Goal: Navigation & Orientation: Find specific page/section

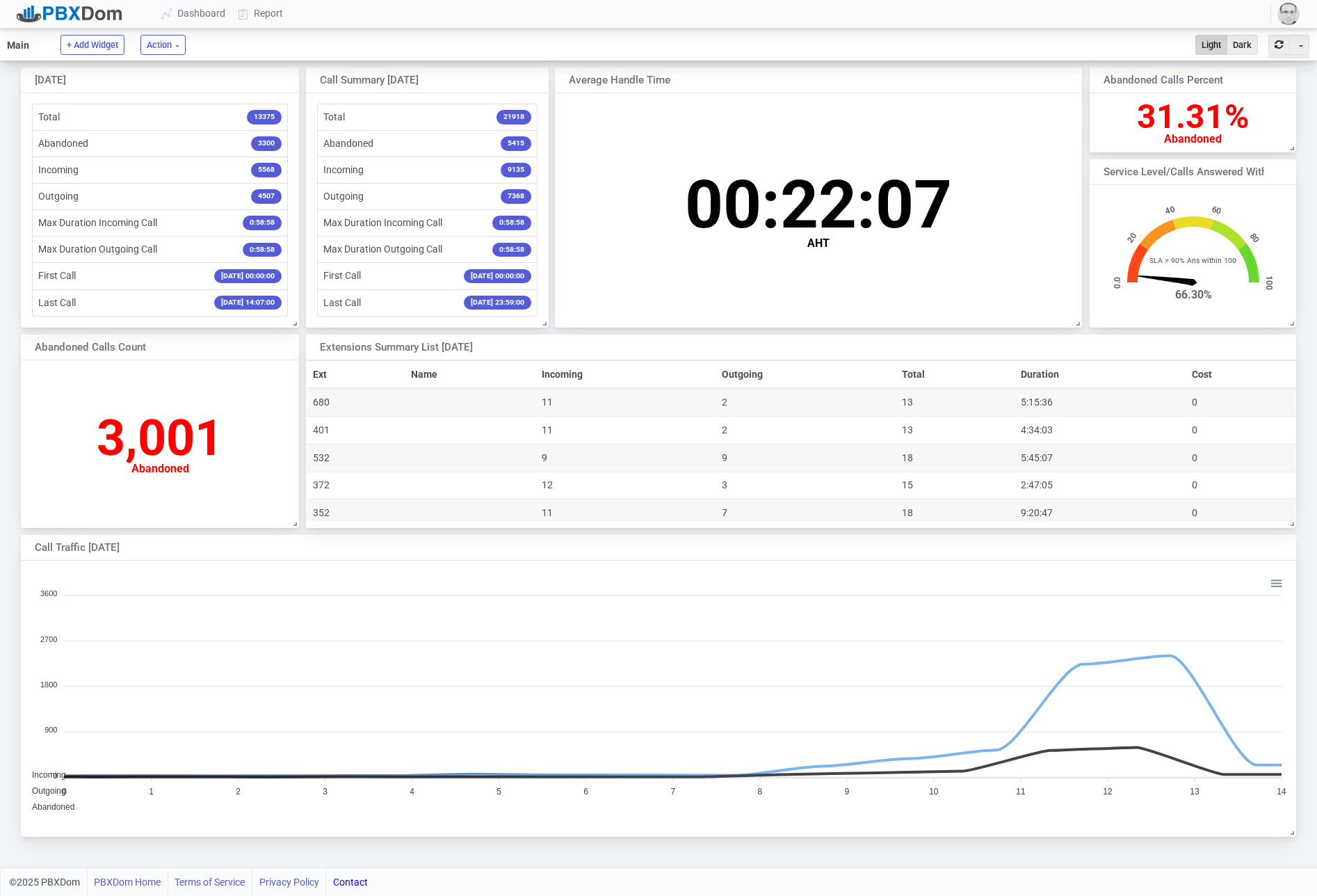
scroll to position [137, 206]
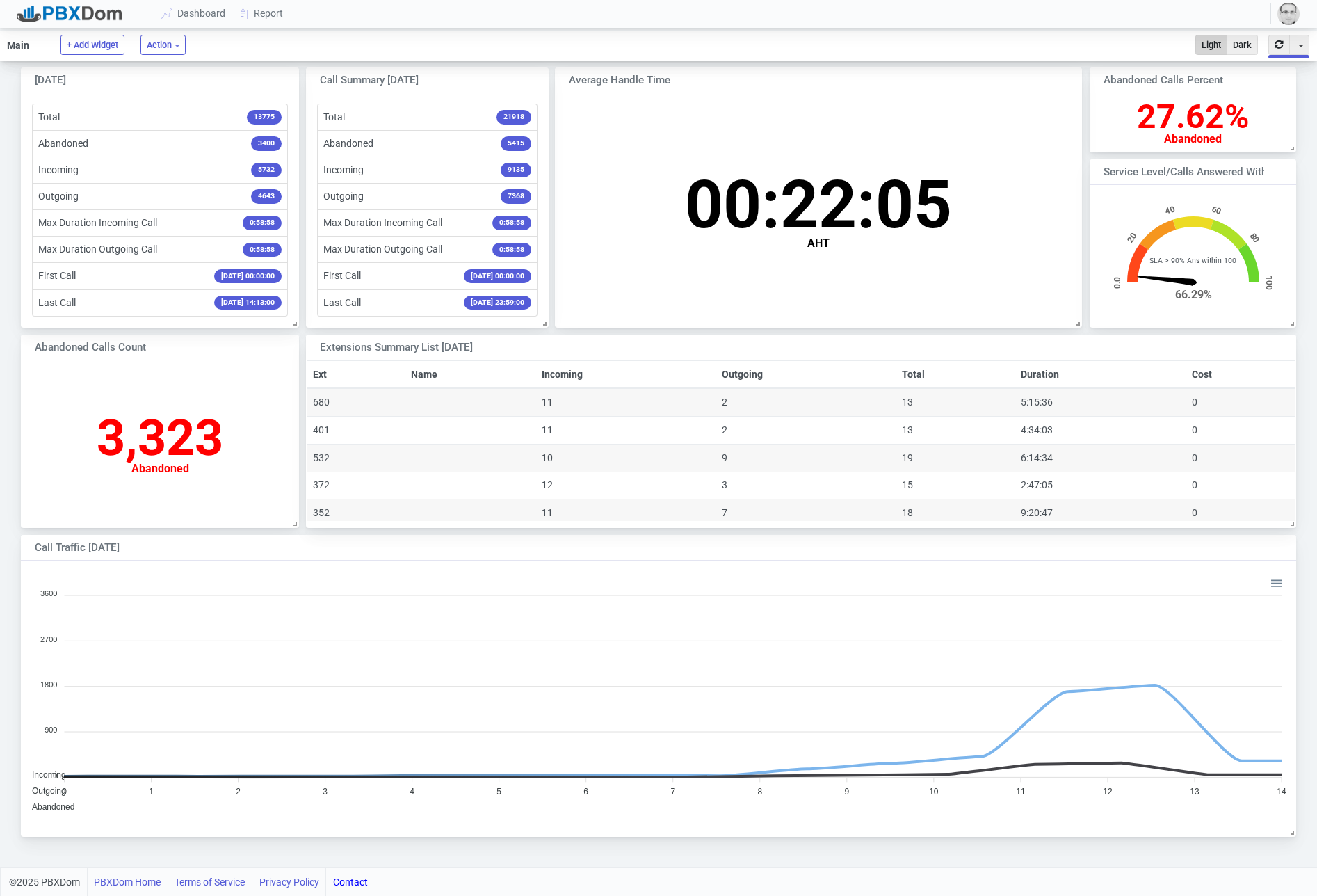
scroll to position [137, 206]
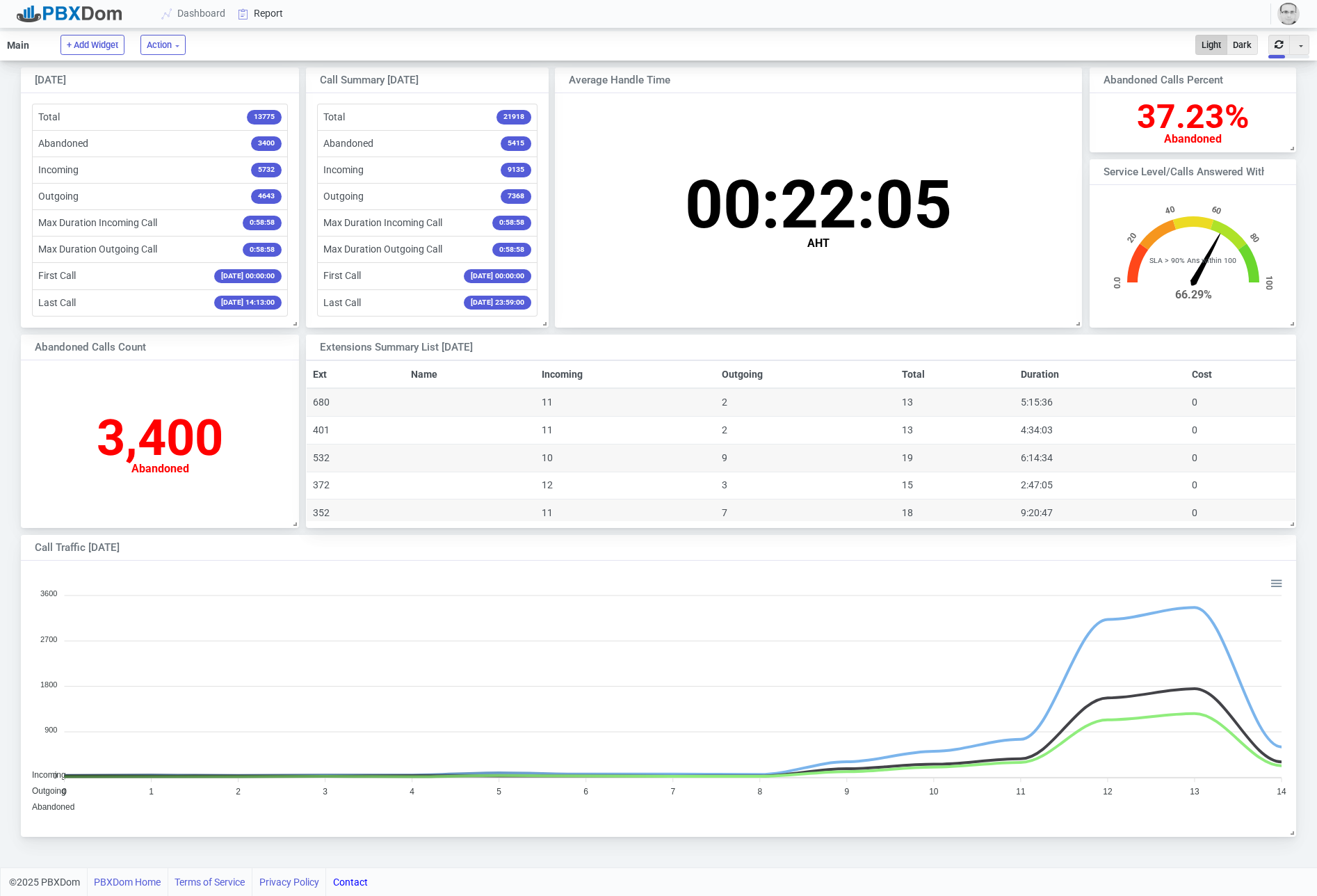
click at [267, 16] on link "Report" at bounding box center [261, 13] width 58 height 25
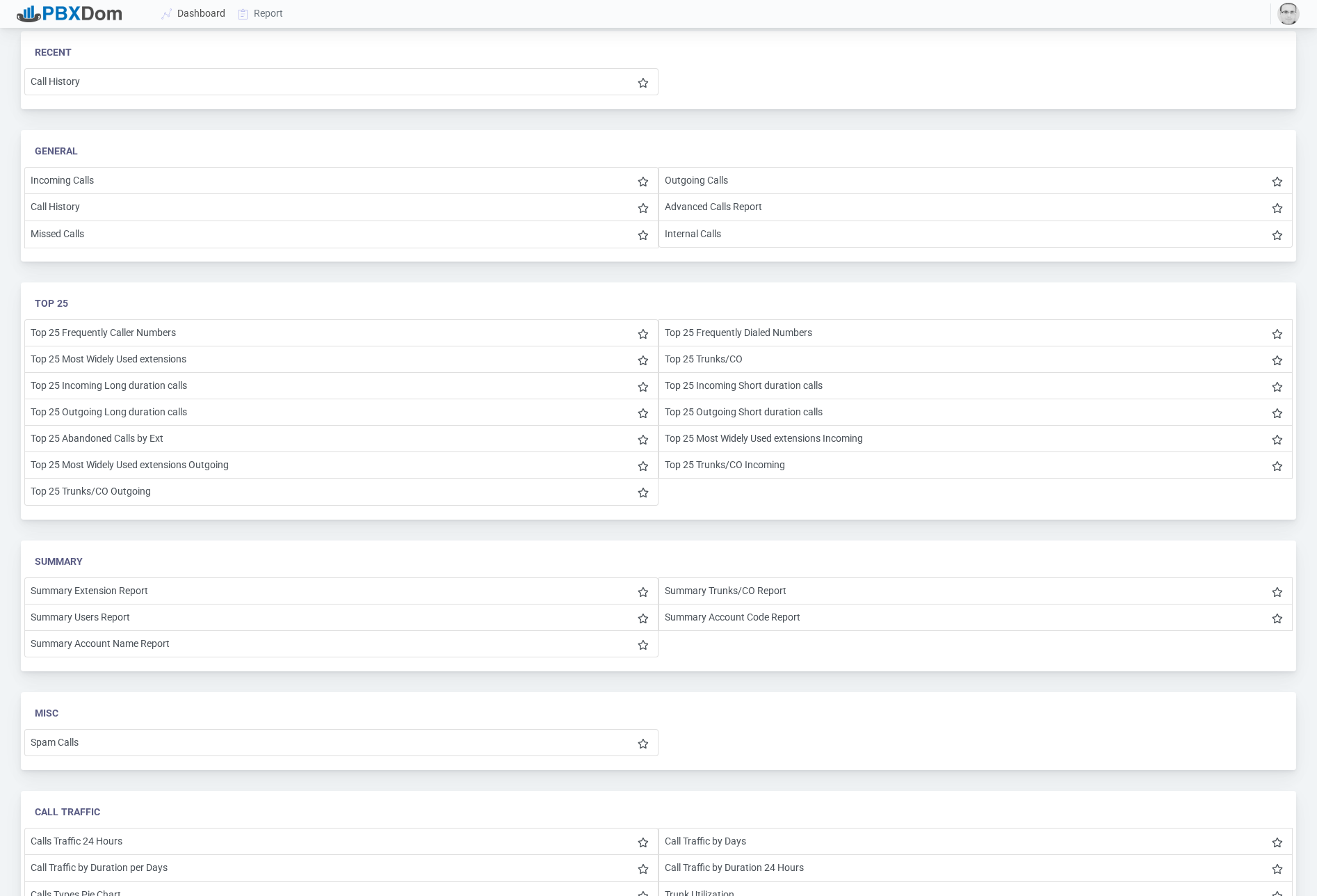
click at [199, 14] on link "Dashboard" at bounding box center [193, 13] width 76 height 25
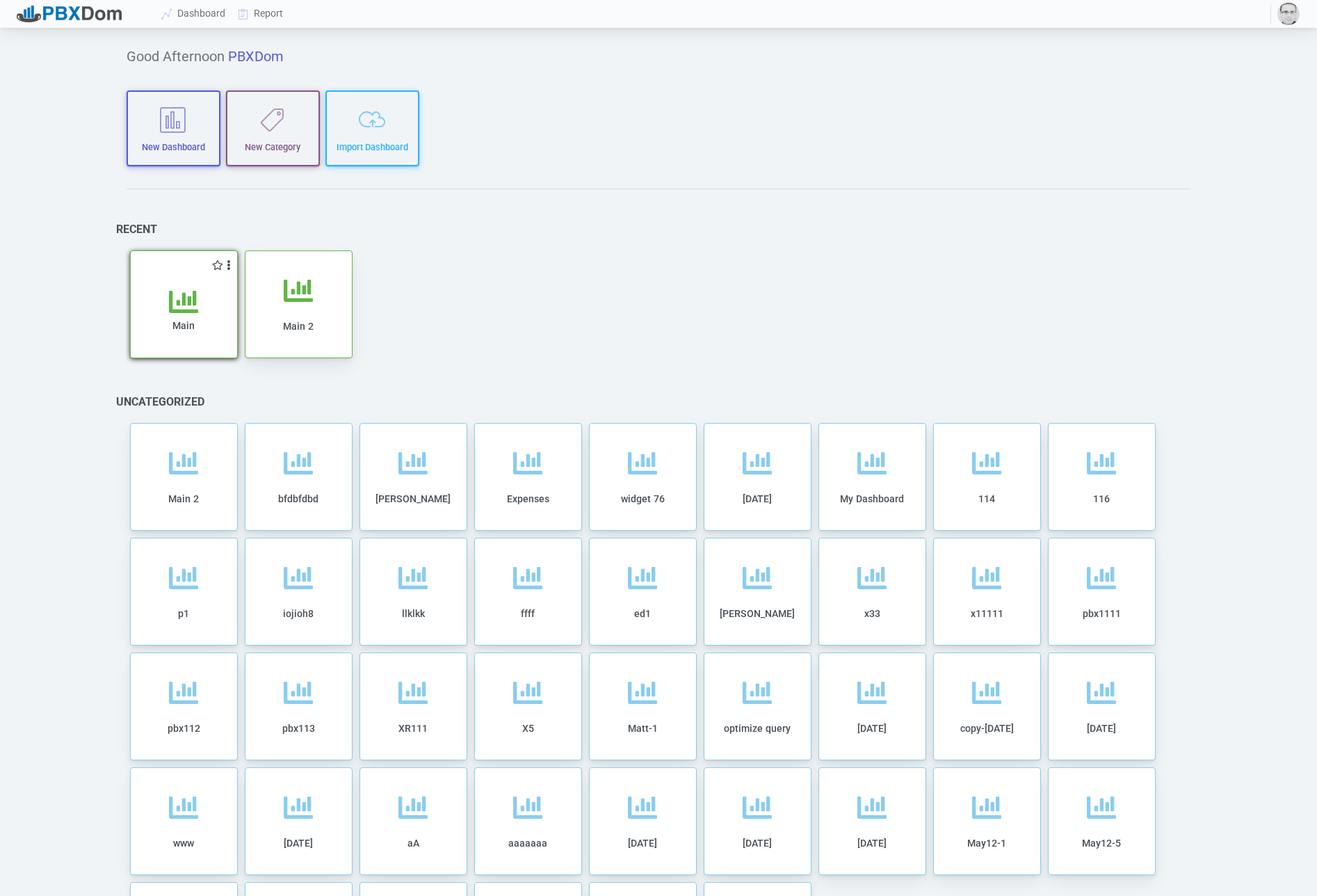
click at [186, 320] on span "Main" at bounding box center [183, 325] width 22 height 11
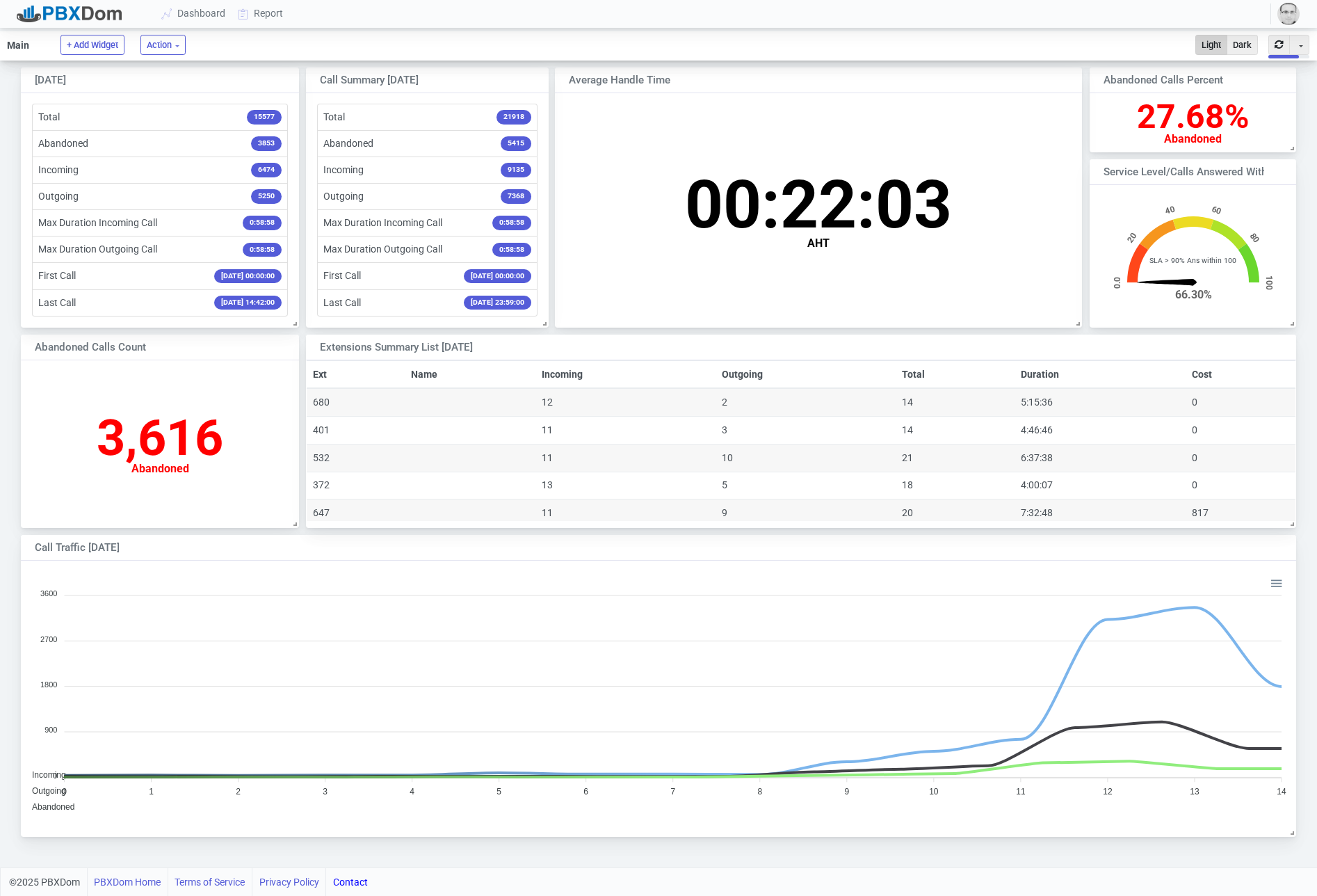
scroll to position [137, 206]
